Goal: Task Accomplishment & Management: Manage account settings

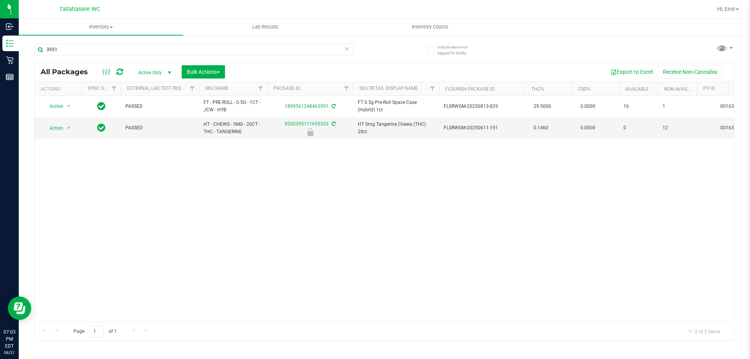
click at [347, 53] on icon at bounding box center [346, 48] width 5 height 9
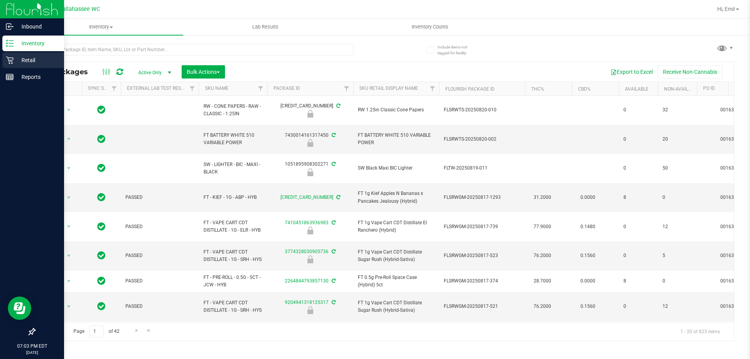
click at [9, 60] on icon at bounding box center [9, 60] width 7 height 7
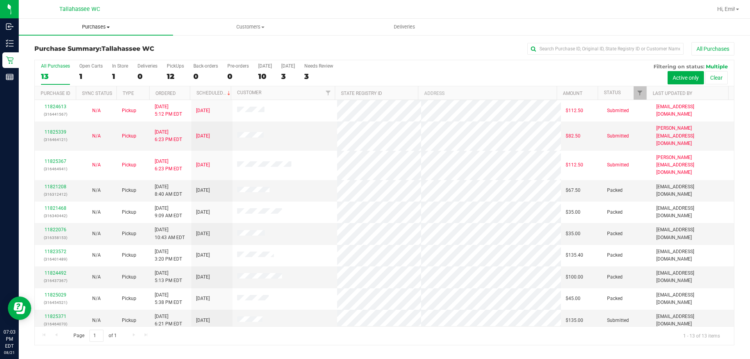
click at [92, 27] on span "Purchases" at bounding box center [96, 26] width 154 height 7
click at [64, 57] on span "Fulfillment" at bounding box center [43, 56] width 48 height 7
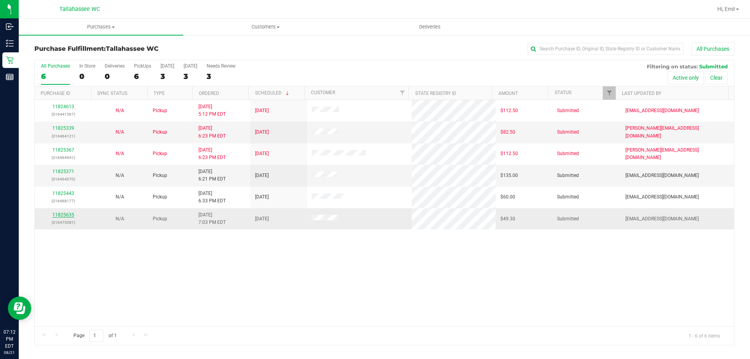
click at [69, 213] on link "11825635" at bounding box center [63, 214] width 22 height 5
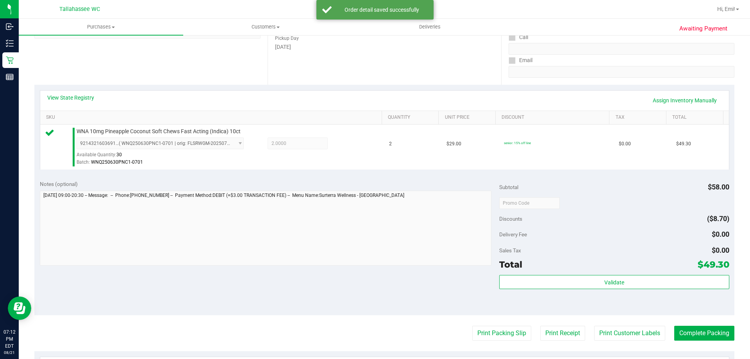
scroll to position [234, 0]
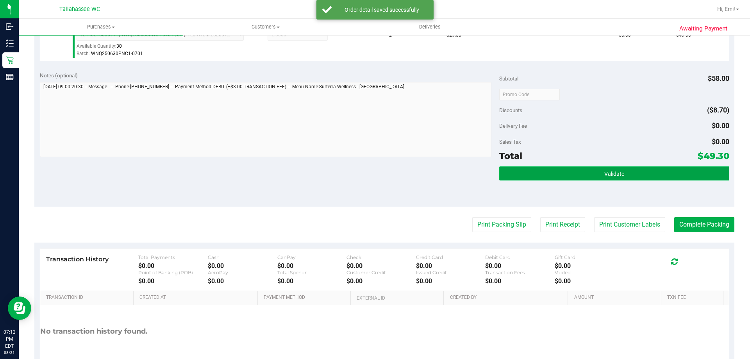
click at [545, 175] on button "Validate" at bounding box center [614, 173] width 230 height 14
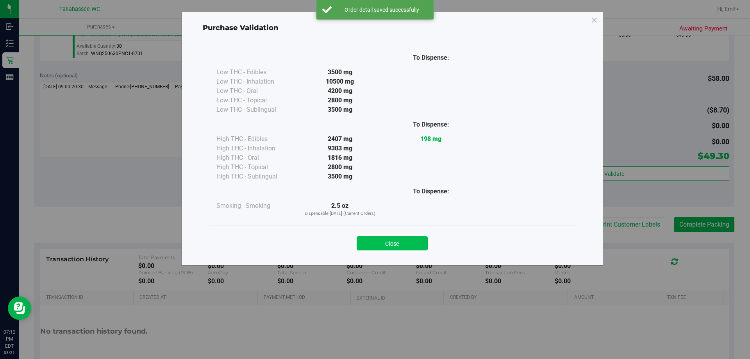
click at [389, 244] on button "Close" at bounding box center [391, 243] width 71 height 14
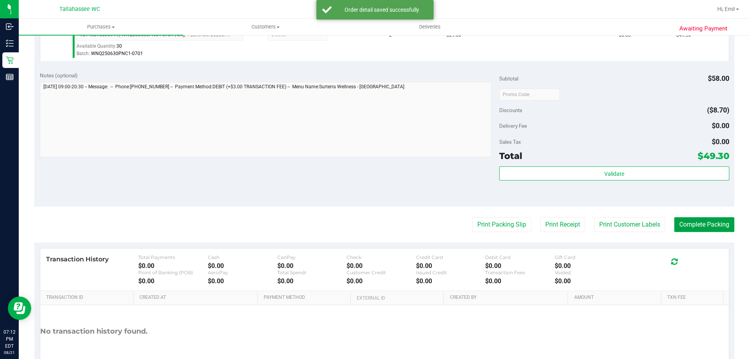
click at [697, 223] on button "Complete Packing" at bounding box center [704, 224] width 60 height 15
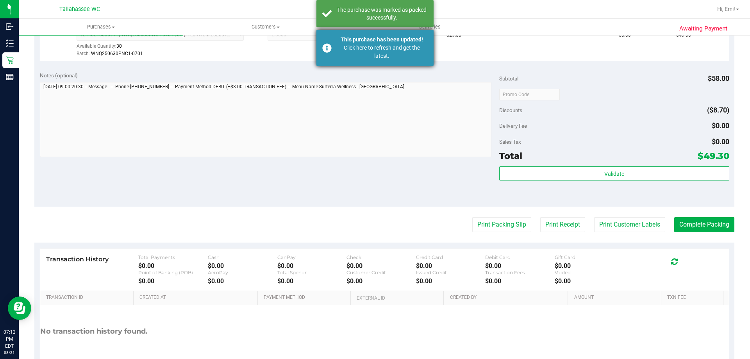
click at [343, 45] on div "Click here to refresh and get the latest." at bounding box center [382, 52] width 92 height 16
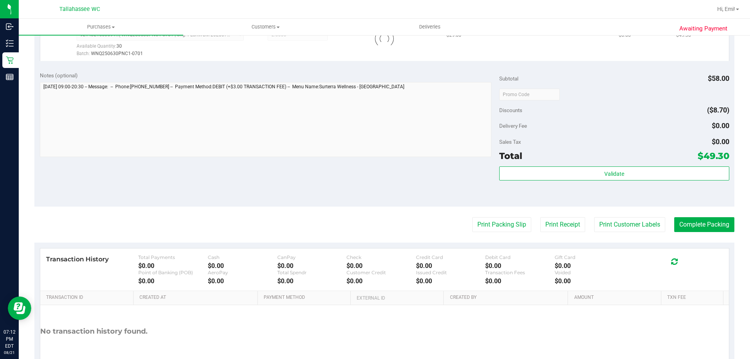
scroll to position [222, 0]
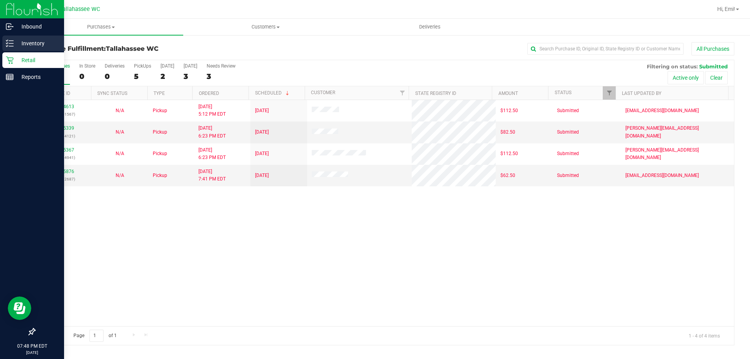
click at [30, 37] on div "Inventory" at bounding box center [33, 44] width 62 height 16
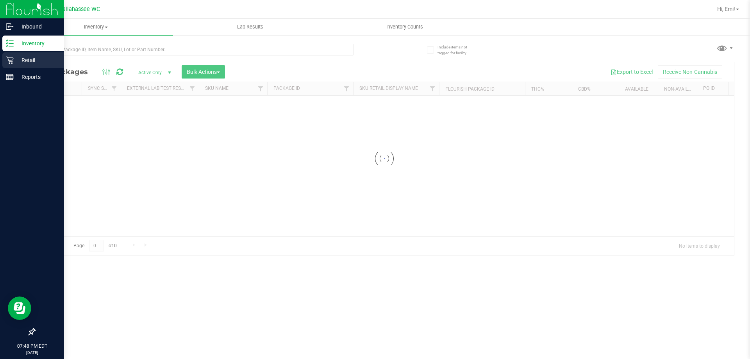
click at [39, 61] on p "Retail" at bounding box center [37, 59] width 47 height 9
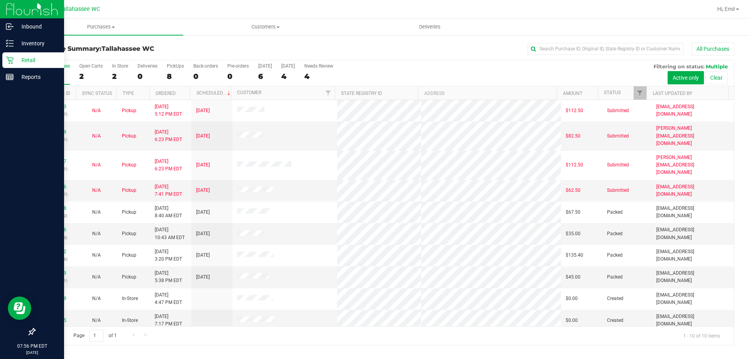
click at [21, 60] on p "Retail" at bounding box center [37, 59] width 47 height 9
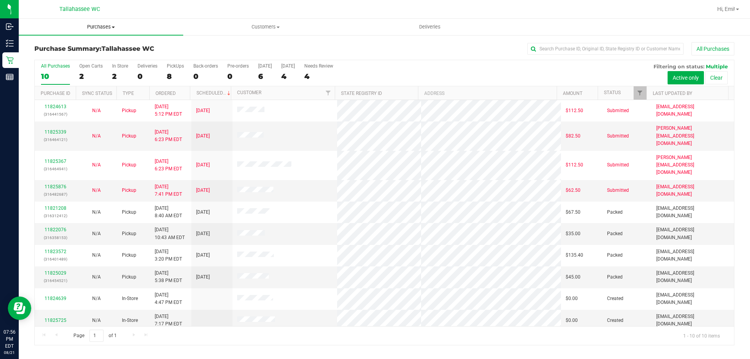
click at [118, 27] on span "Purchases" at bounding box center [101, 26] width 164 height 7
click at [58, 54] on span "Fulfillment" at bounding box center [43, 56] width 48 height 7
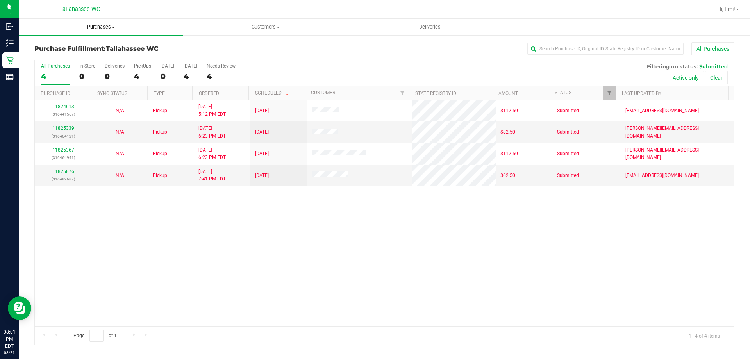
click at [92, 25] on span "Purchases" at bounding box center [101, 26] width 164 height 7
click at [41, 66] on span "All purchases" at bounding box center [46, 65] width 55 height 7
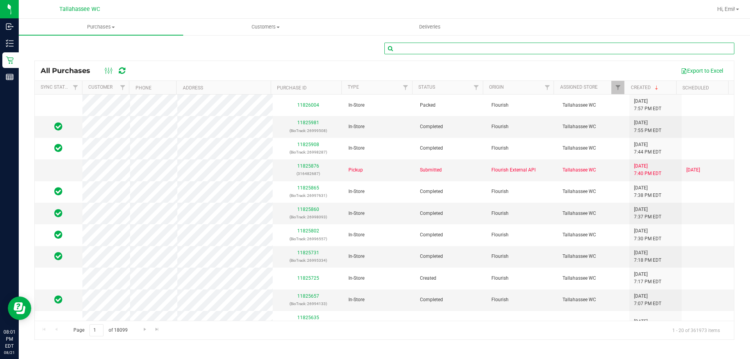
click at [457, 51] on input "text" at bounding box center [559, 49] width 350 height 12
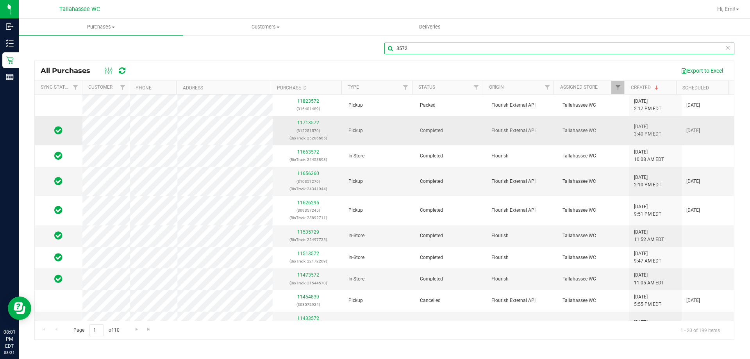
type input "3572"
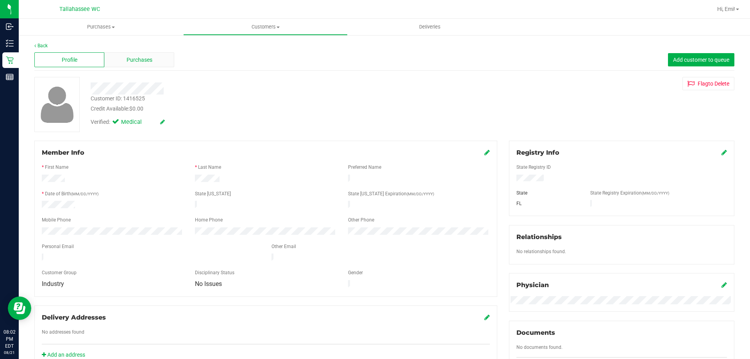
click at [144, 56] on span "Purchases" at bounding box center [140, 60] width 26 height 8
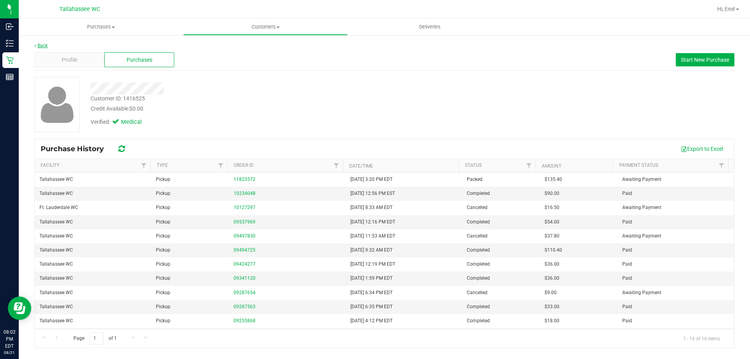
click at [37, 47] on link "Back" at bounding box center [40, 45] width 13 height 5
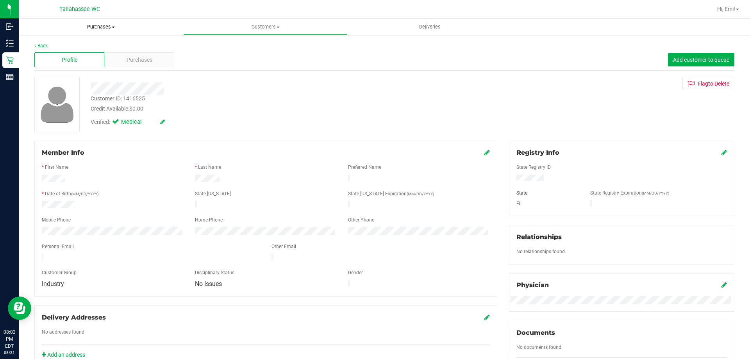
click at [93, 25] on span "Purchases" at bounding box center [101, 26] width 164 height 7
click at [248, 69] on div "Profile Purchases Add customer to queue" at bounding box center [384, 59] width 700 height 21
click at [33, 41] on div "Back Profile Purchases Add customer to queue Customer ID: 1416525 Credit Availa…" at bounding box center [384, 299] width 731 height 531
click at [37, 41] on div "Back Profile Purchases Add customer to queue Customer ID: 1416525 Credit Availa…" at bounding box center [384, 299] width 731 height 531
click at [39, 44] on link "Back" at bounding box center [40, 45] width 13 height 5
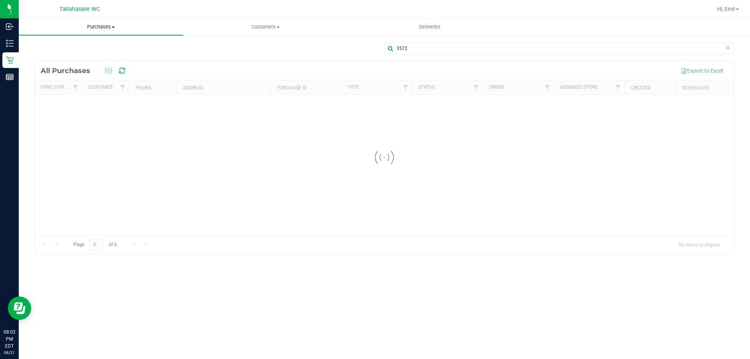
click at [114, 27] on span at bounding box center [113, 28] width 3 height 2
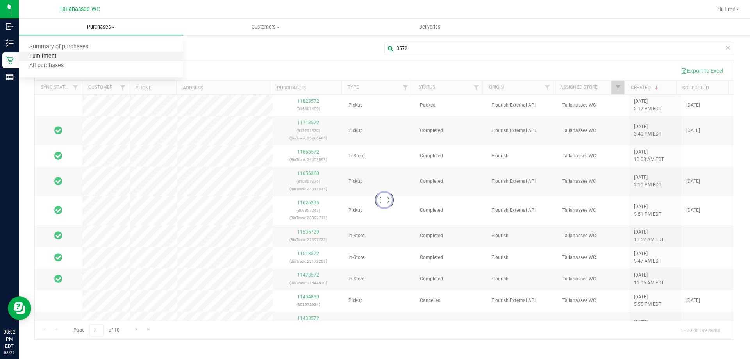
click at [43, 54] on span "Fulfillment" at bounding box center [43, 56] width 48 height 7
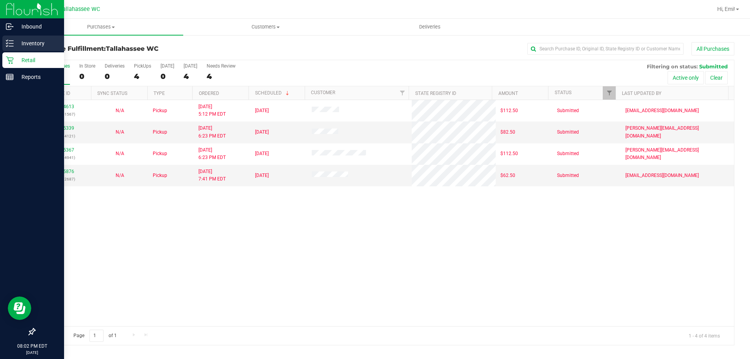
click at [21, 42] on p "Inventory" at bounding box center [37, 43] width 47 height 9
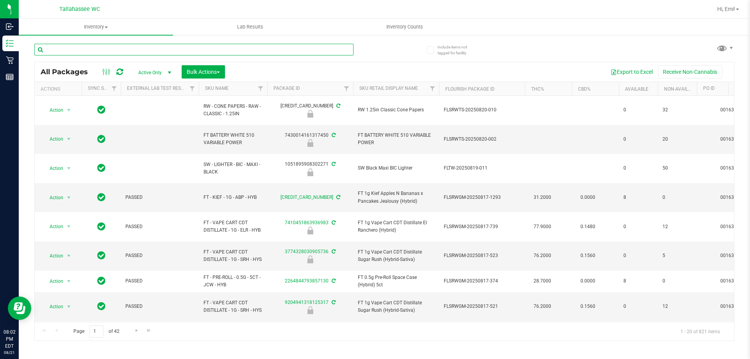
click at [130, 52] on input "text" at bounding box center [193, 50] width 319 height 12
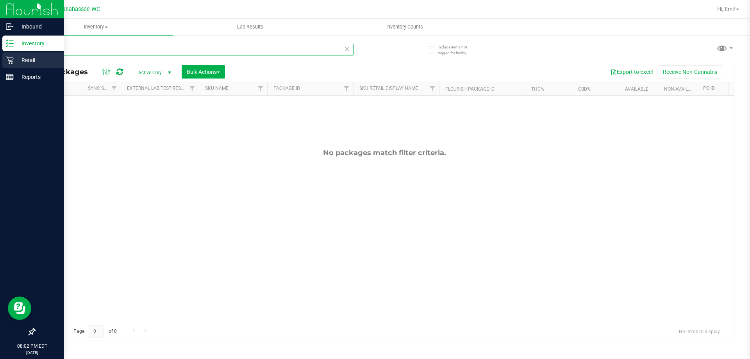
type input "3572"
click at [29, 60] on p "Retail" at bounding box center [37, 59] width 47 height 9
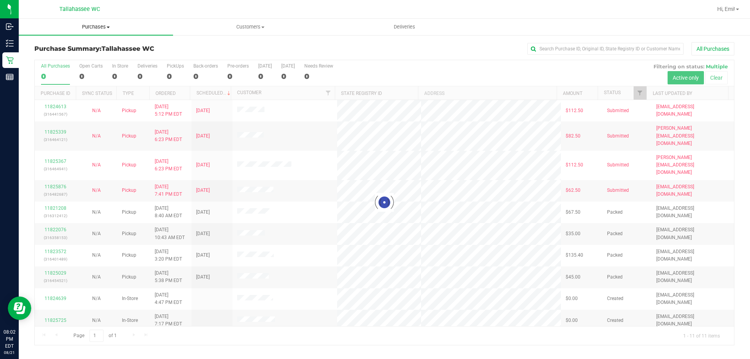
click at [94, 34] on uib-tab-heading "Purchases Summary of purchases Fulfillment All purchases" at bounding box center [96, 27] width 154 height 16
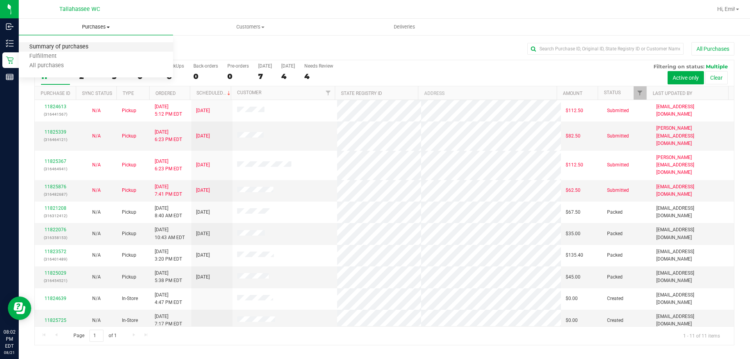
click at [82, 45] on span "Summary of purchases" at bounding box center [59, 47] width 80 height 7
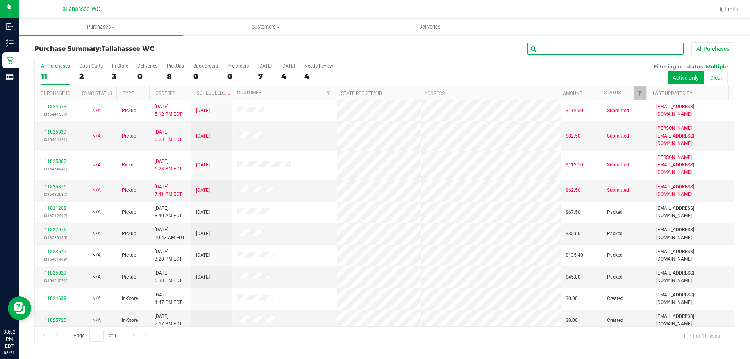
click at [583, 52] on input "text" at bounding box center [605, 49] width 156 height 12
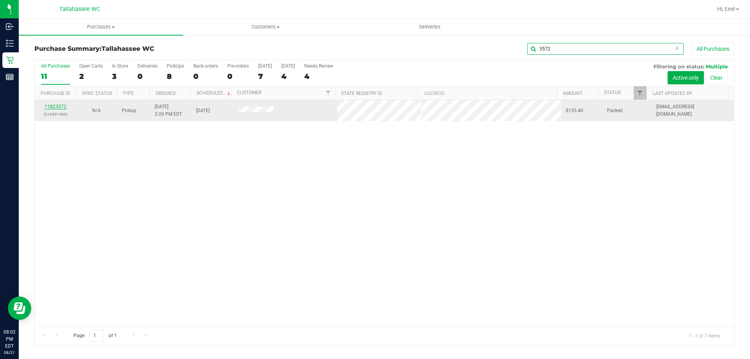
type input "3572"
click at [52, 107] on link "11823572" at bounding box center [56, 106] width 22 height 5
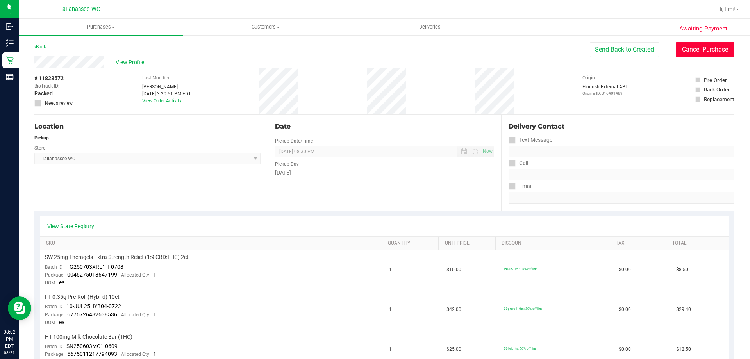
click at [691, 53] on button "Cancel Purchase" at bounding box center [705, 49] width 59 height 15
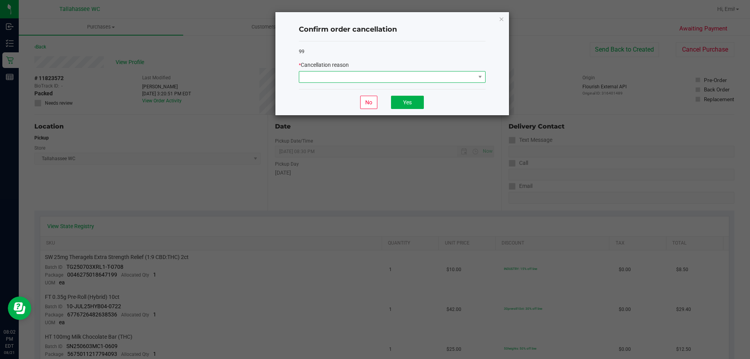
click at [471, 75] on span at bounding box center [387, 76] width 176 height 11
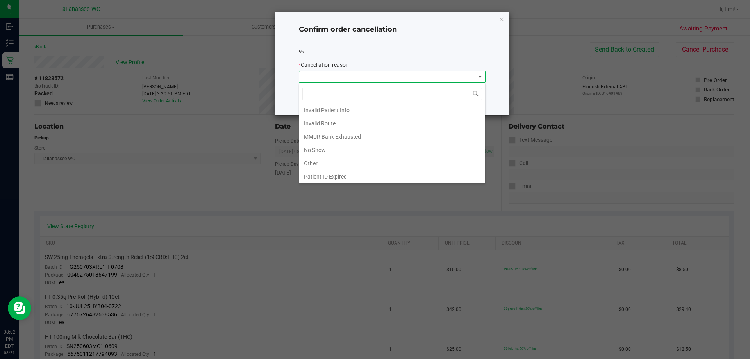
scroll to position [39, 0]
click at [452, 135] on li "No Show" at bounding box center [392, 137] width 186 height 13
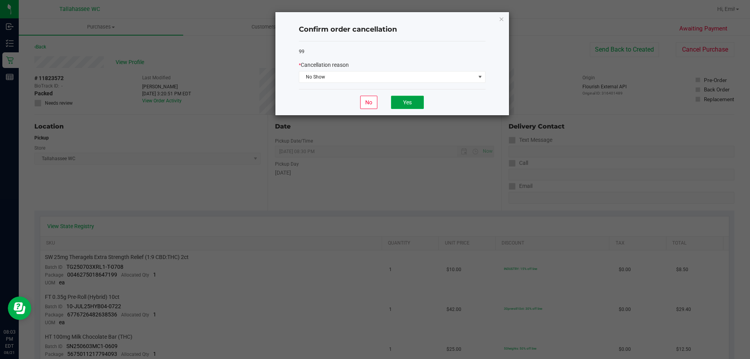
click at [396, 97] on button "Yes" at bounding box center [407, 102] width 33 height 13
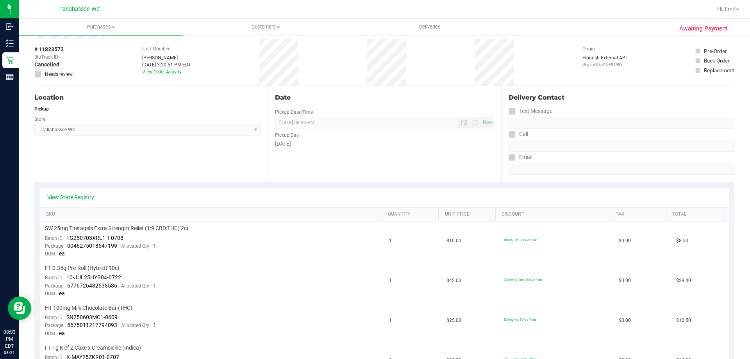
scroll to position [0, 0]
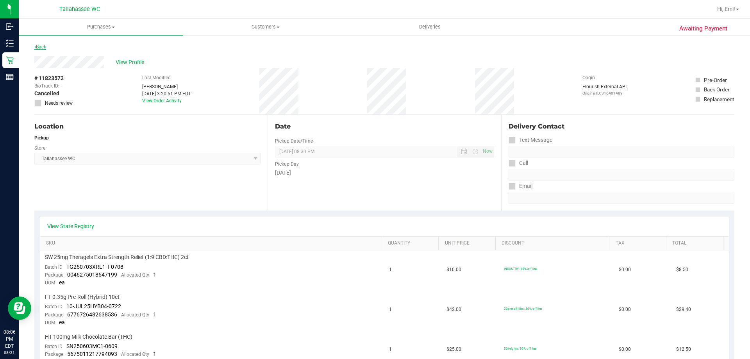
click at [35, 46] on icon at bounding box center [35, 47] width 2 height 5
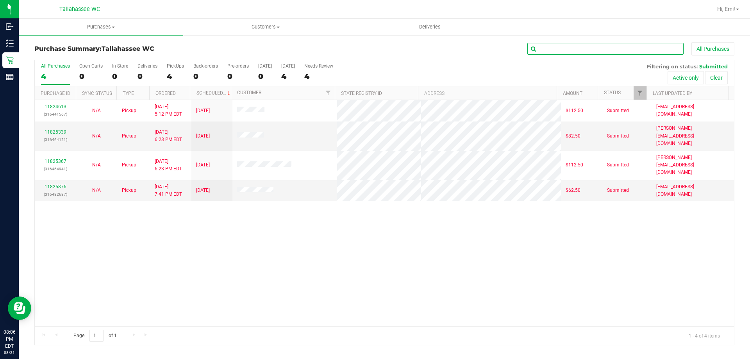
click at [667, 52] on input "text" at bounding box center [605, 49] width 156 height 12
click at [704, 48] on button "All Purchases" at bounding box center [712, 48] width 43 height 13
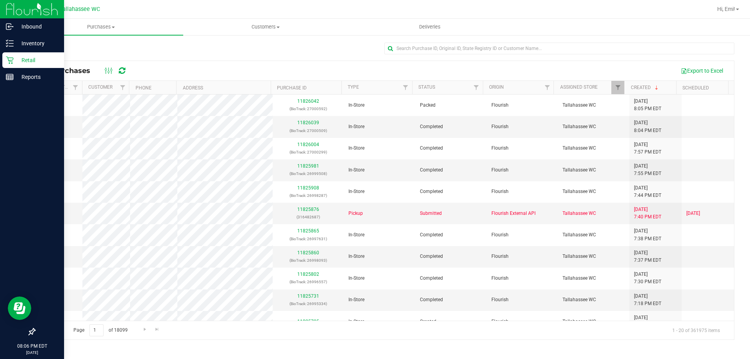
click at [29, 58] on p "Retail" at bounding box center [37, 59] width 47 height 9
